Goal: Task Accomplishment & Management: Use online tool/utility

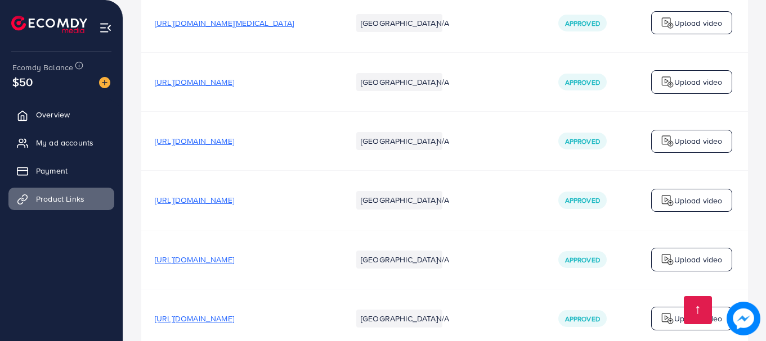
scroll to position [2272, 0]
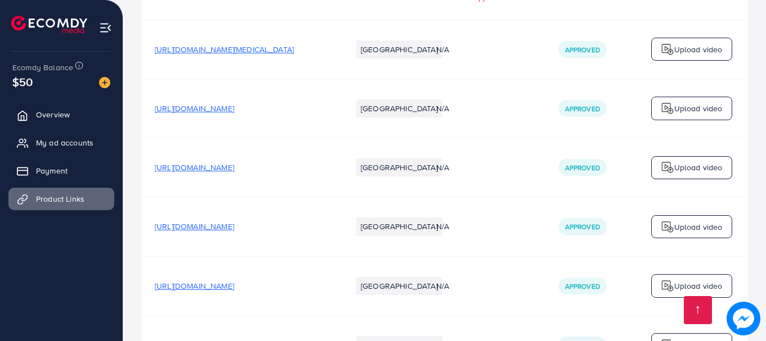
drag, startPoint x: 701, startPoint y: 68, endPoint x: 700, endPoint y: 74, distance: 5.7
click at [702, 102] on p "Upload video" at bounding box center [698, 108] width 48 height 13
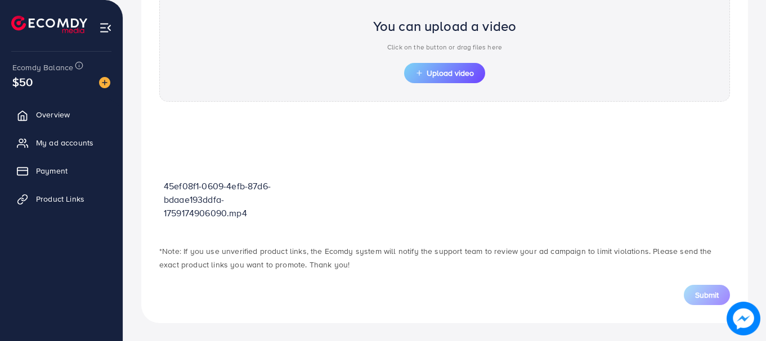
scroll to position [403, 0]
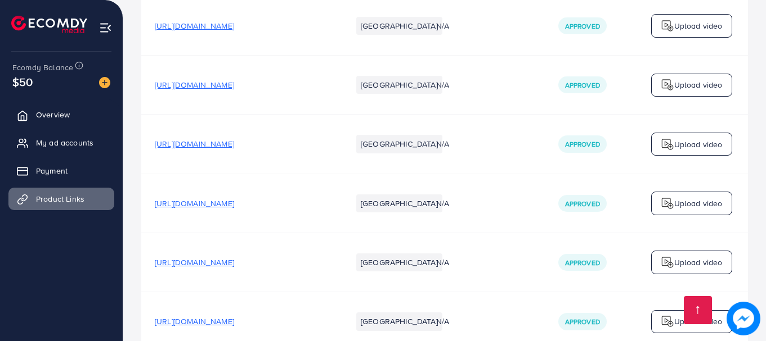
scroll to position [2441, 0]
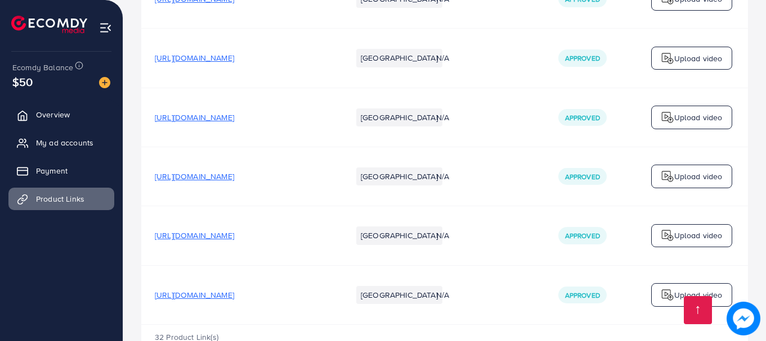
click at [681, 170] on p "Upload video" at bounding box center [698, 176] width 48 height 13
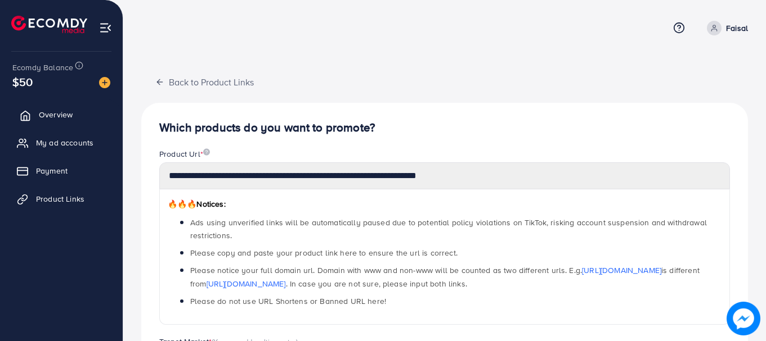
click at [70, 112] on span "Overview" at bounding box center [56, 114] width 34 height 11
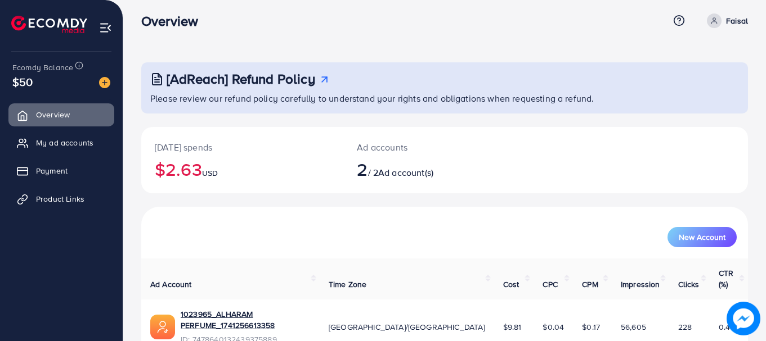
scroll to position [90, 0]
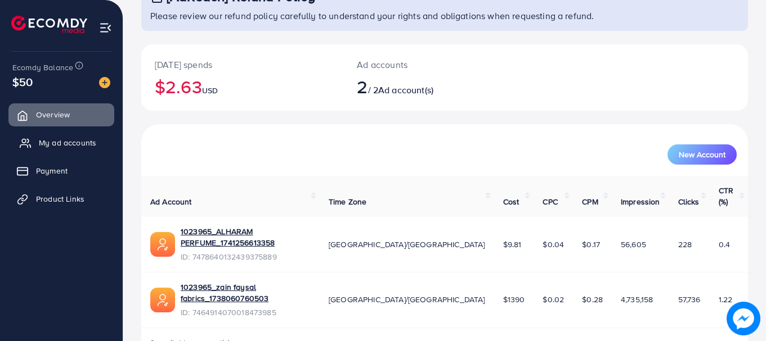
click at [73, 143] on span "My ad accounts" at bounding box center [67, 142] width 57 height 11
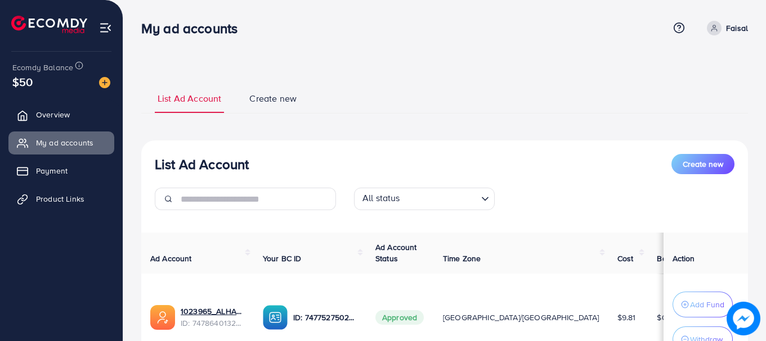
scroll to position [190, 0]
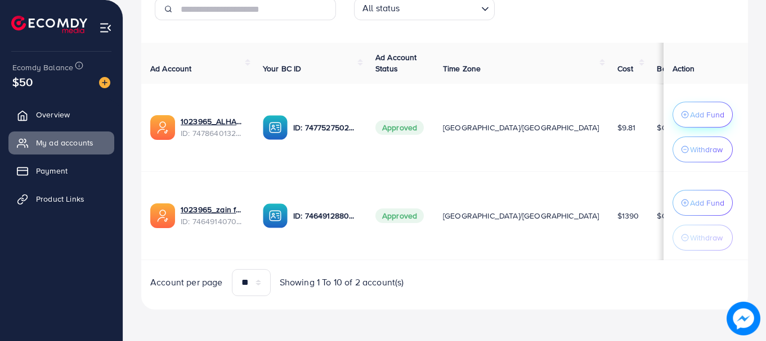
click at [699, 115] on p "Add Fund" at bounding box center [707, 114] width 34 height 13
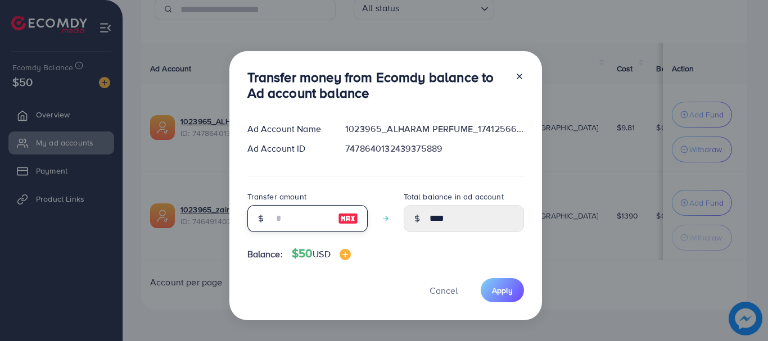
click at [292, 215] on input "number" at bounding box center [301, 218] width 56 height 27
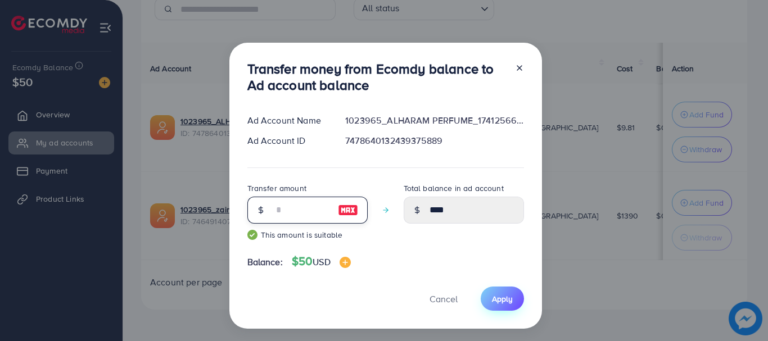
type input "**"
click at [500, 301] on span "Apply" at bounding box center [502, 299] width 21 height 11
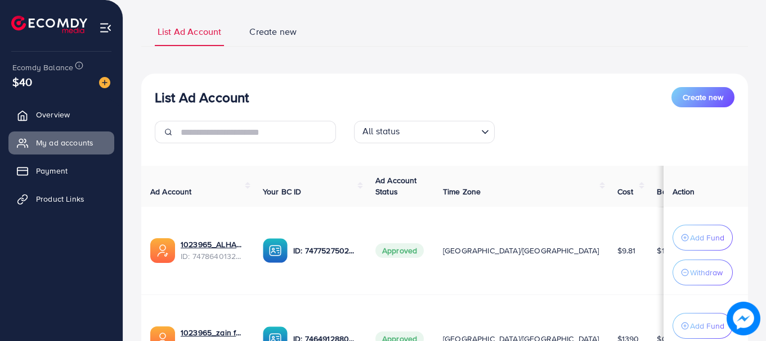
scroll to position [0, 0]
